Goal: Find specific page/section: Find specific page/section

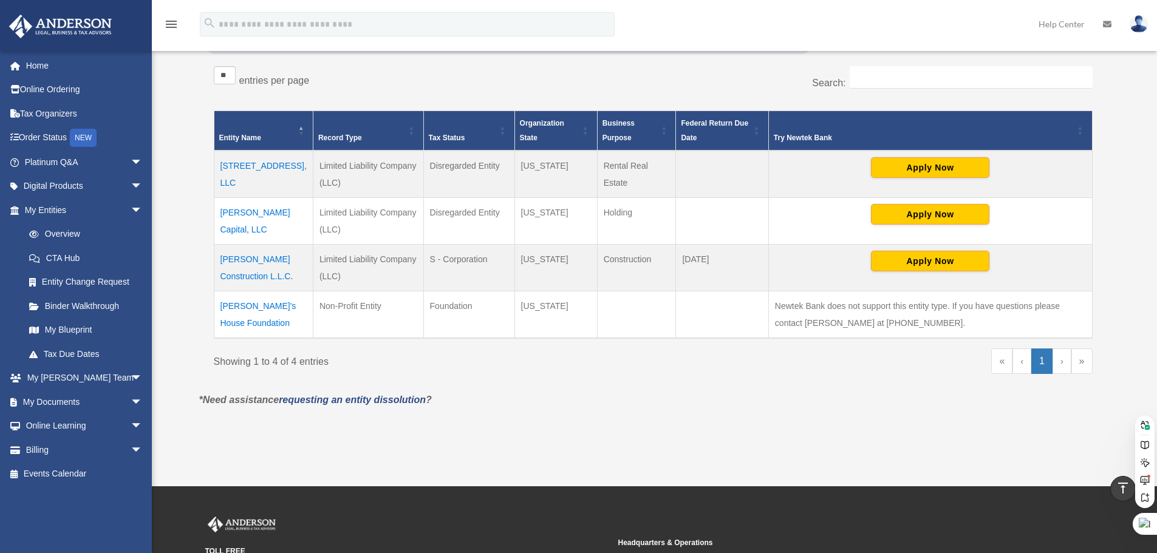
scroll to position [182, 0]
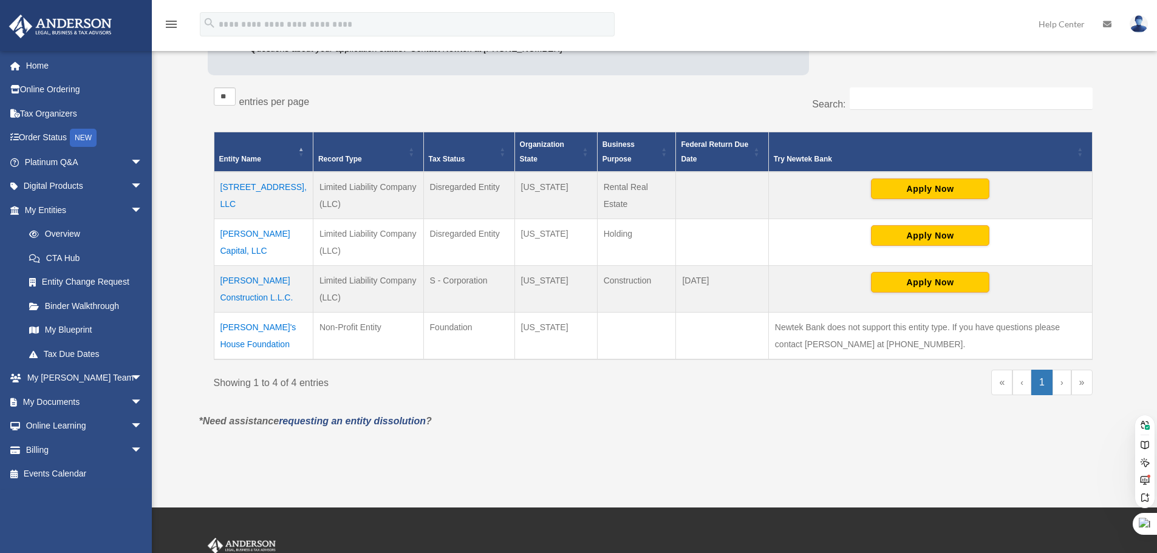
click at [504, 385] on div "Showing 1 to 4 of 4 entries" at bounding box center [429, 381] width 431 height 22
click at [235, 344] on td "[PERSON_NAME]'s House Foundation" at bounding box center [263, 336] width 99 height 47
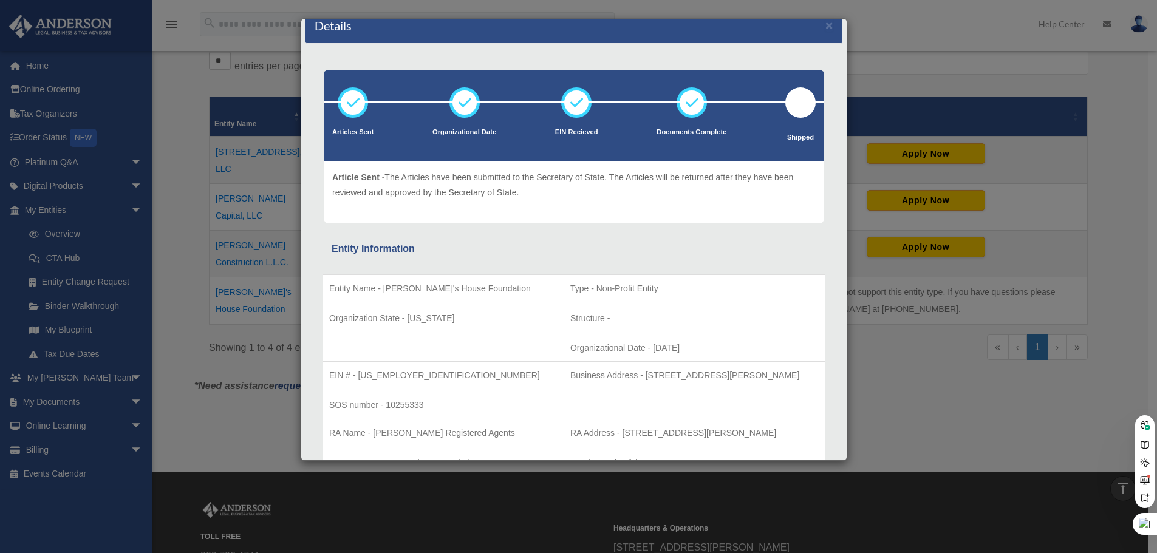
scroll to position [0, 0]
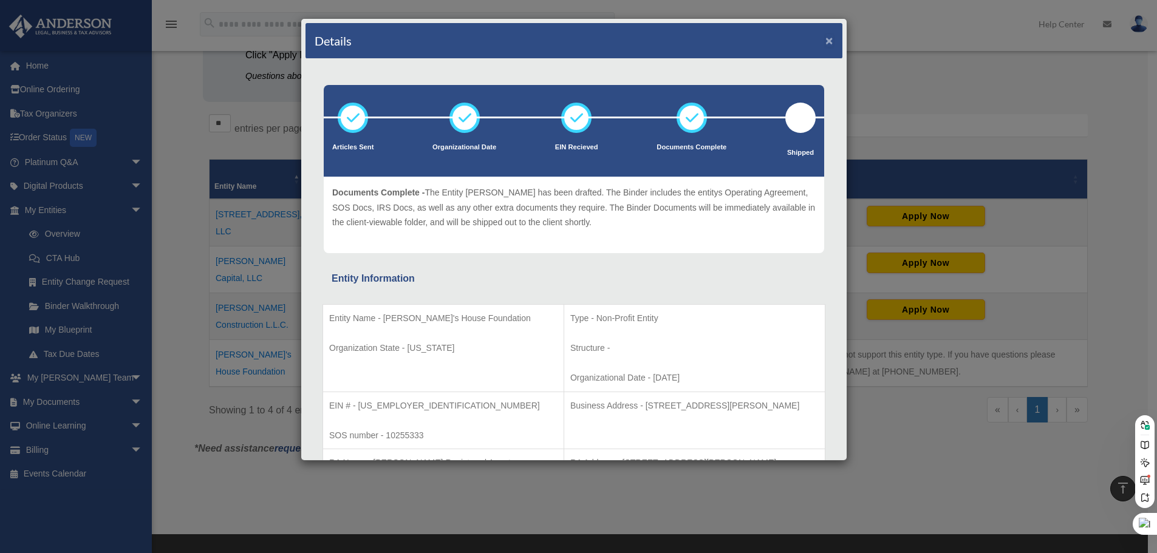
click at [825, 40] on button "×" at bounding box center [829, 40] width 8 height 13
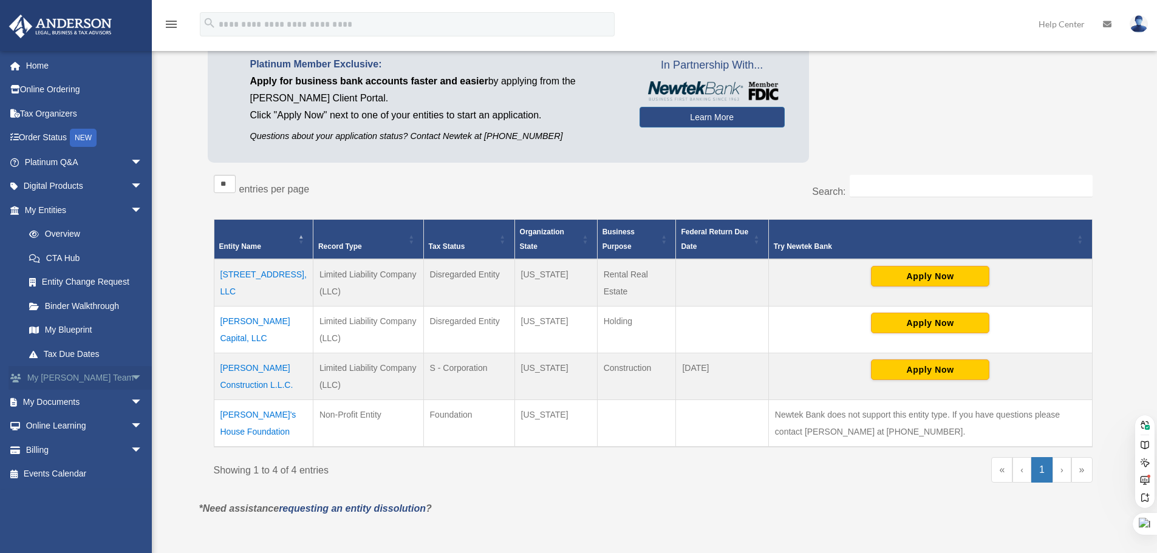
scroll to position [94, 0]
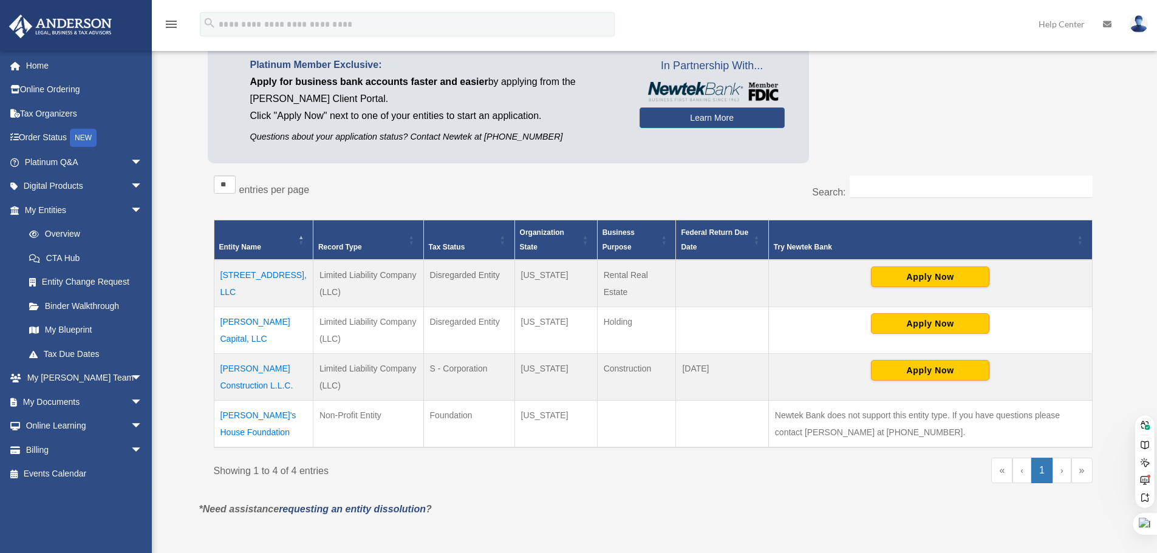
click at [511, 188] on div "** ** ** *** entries per page" at bounding box center [429, 191] width 431 height 30
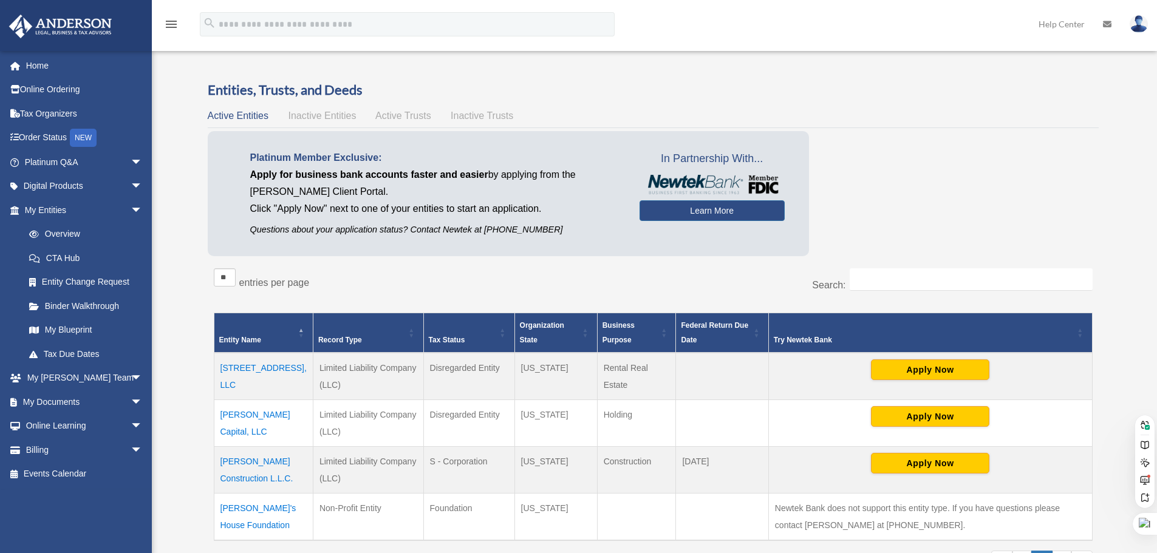
scroll to position [0, 0]
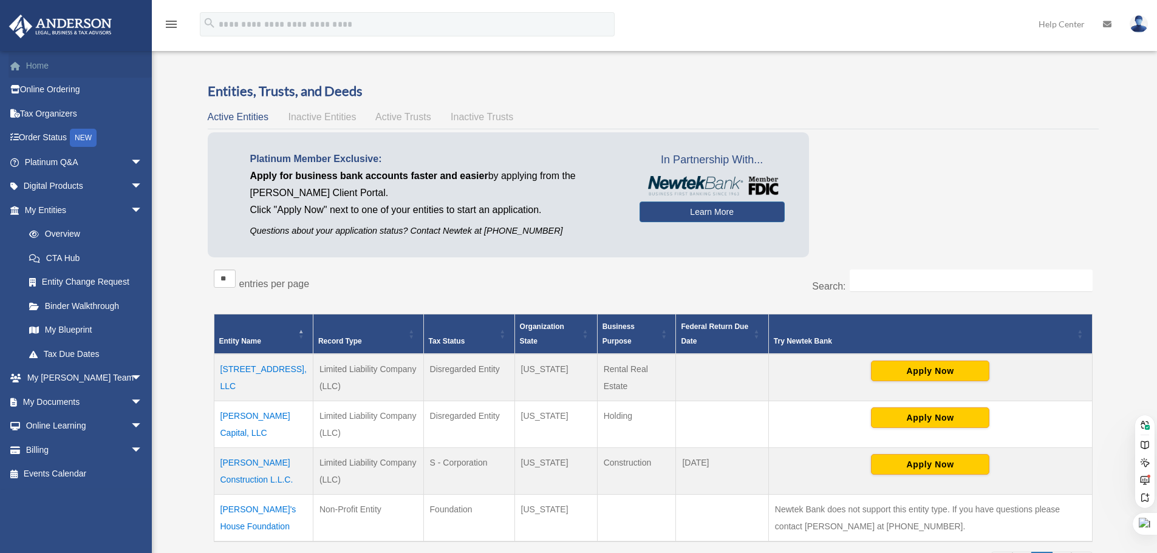
click at [42, 62] on link "Home" at bounding box center [85, 65] width 152 height 24
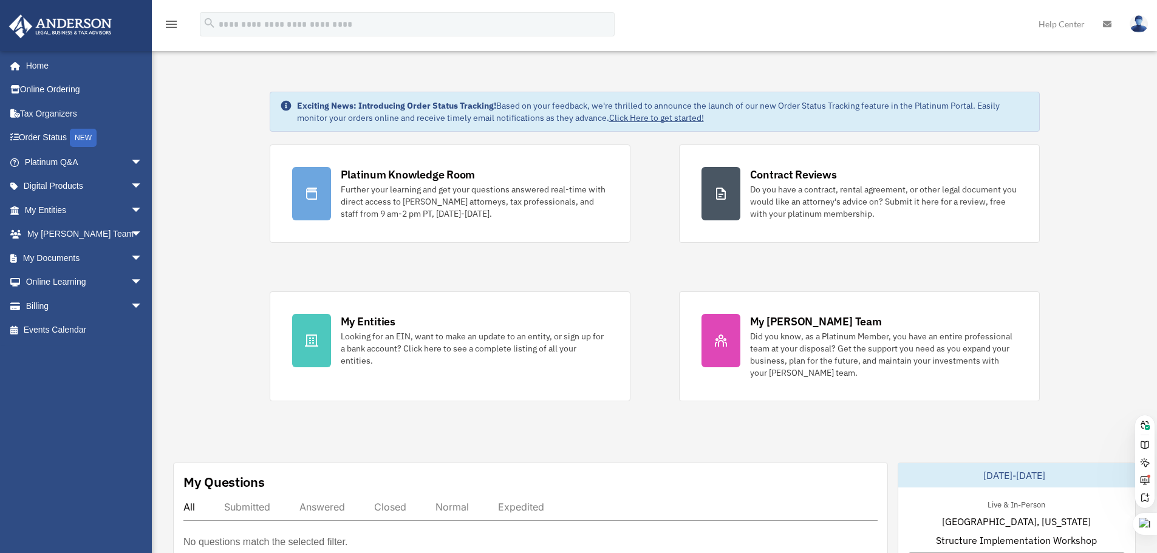
click at [1139, 25] on img at bounding box center [1139, 24] width 18 height 18
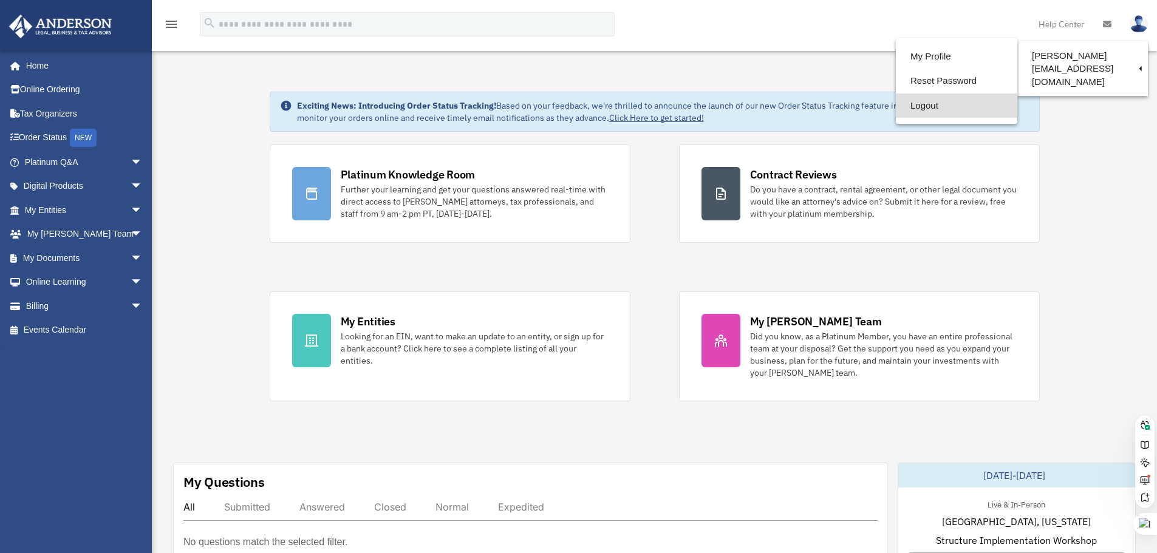
click at [911, 111] on link "Logout" at bounding box center [956, 106] width 121 height 25
